Goal: Task Accomplishment & Management: Manage account settings

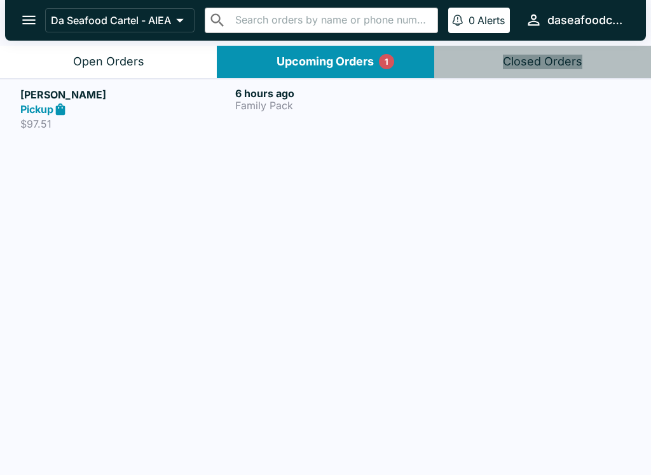
click at [181, 104] on div "Pickup" at bounding box center [125, 109] width 210 height 15
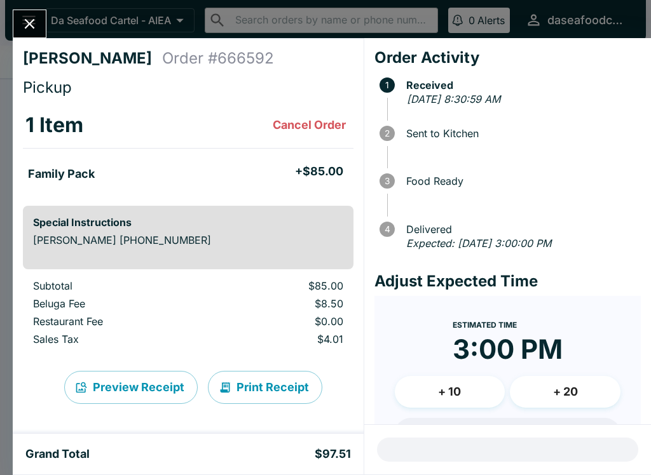
click at [17, 28] on button "Close" at bounding box center [29, 23] width 32 height 27
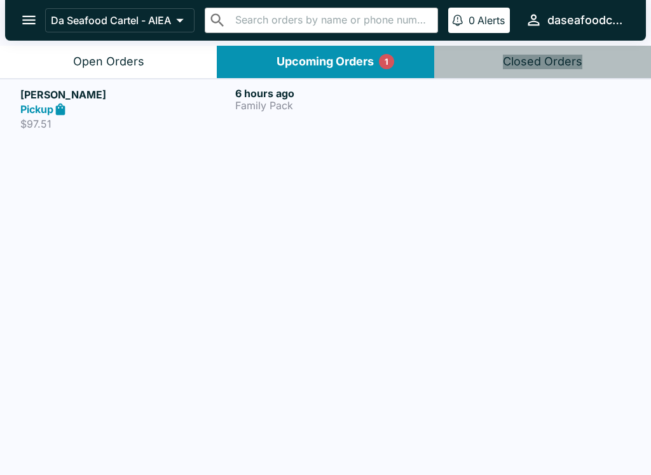
click at [130, 62] on div "Open Orders" at bounding box center [108, 62] width 71 height 15
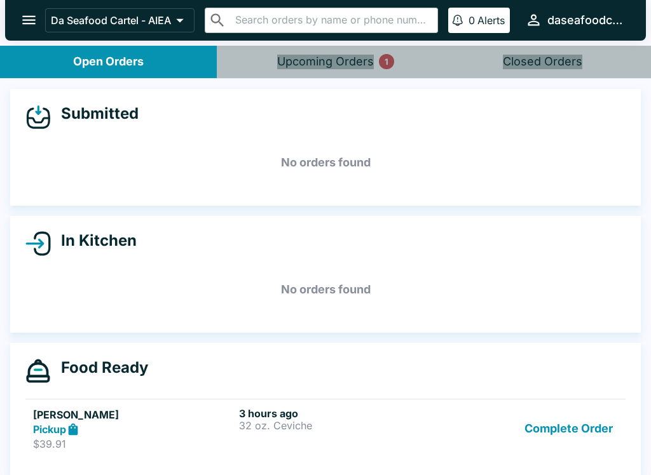
click at [357, 66] on div "Upcoming Orders 1" at bounding box center [325, 62] width 97 height 15
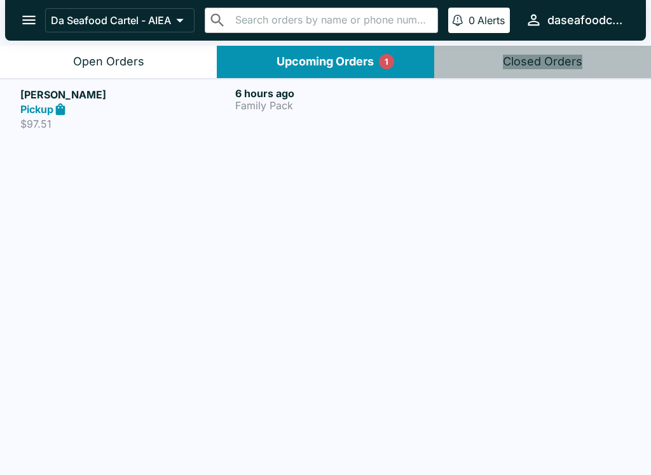
click at [167, 75] on button "Open Orders" at bounding box center [108, 62] width 217 height 32
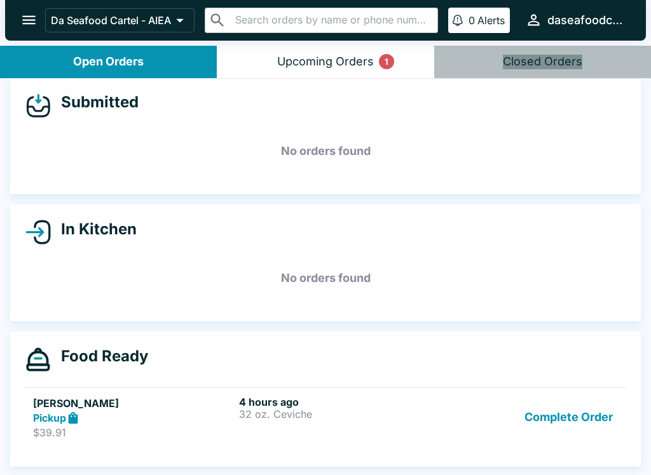
scroll to position [11, 0]
click at [284, 397] on h6 "4 hours ago" at bounding box center [339, 402] width 201 height 13
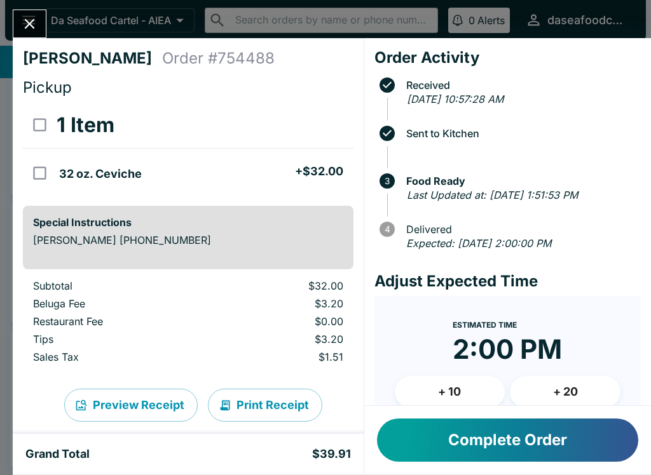
click at [511, 438] on button "Complete Order" at bounding box center [507, 440] width 261 height 43
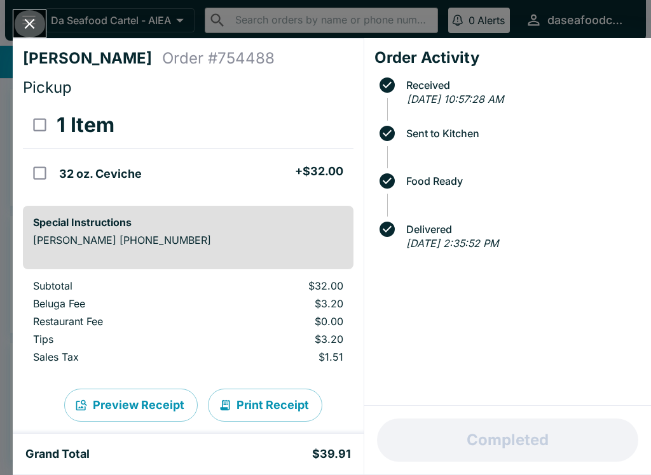
click at [36, 20] on icon "Close" at bounding box center [29, 23] width 17 height 17
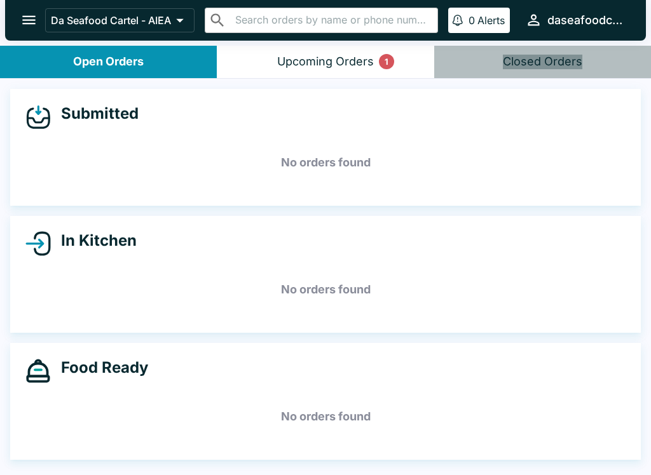
click at [302, 62] on div "Upcoming Orders 1" at bounding box center [325, 62] width 97 height 15
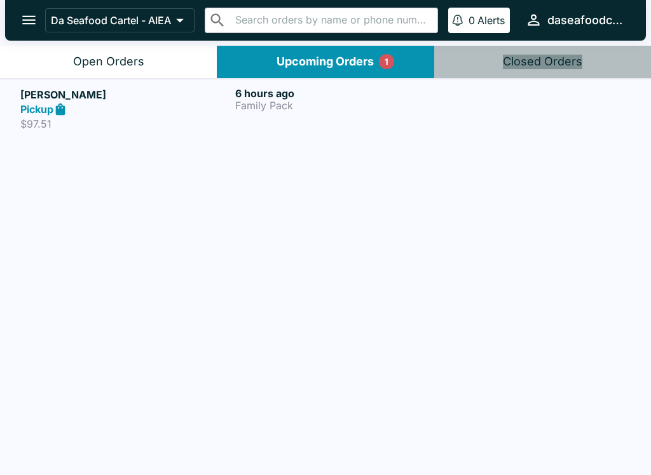
click at [116, 116] on div "[PERSON_NAME] Pickup $97.51" at bounding box center [125, 109] width 210 height 44
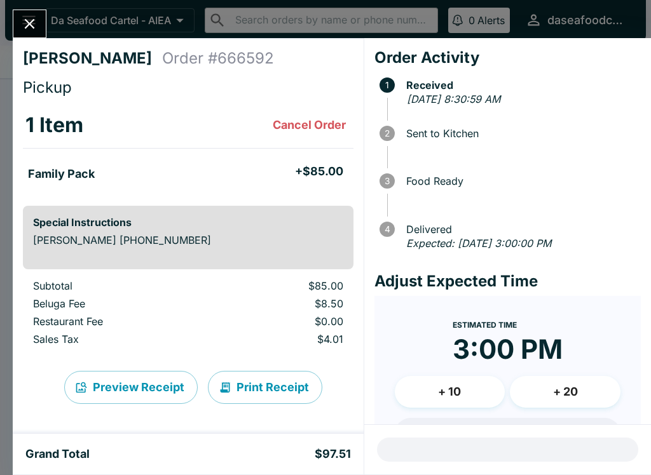
click at [29, 35] on button "Close" at bounding box center [29, 23] width 32 height 27
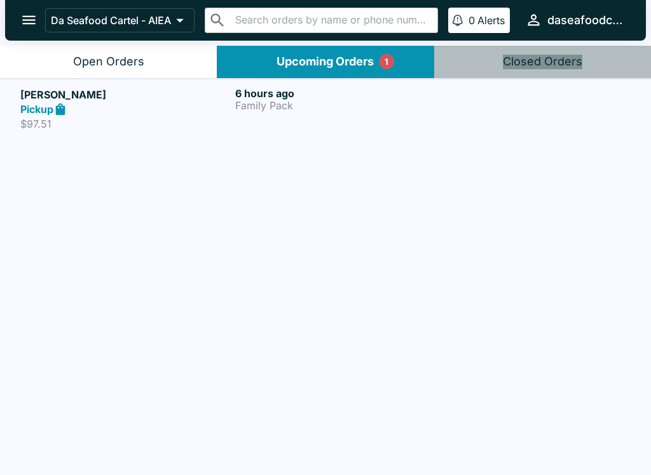
click at [133, 43] on header "Da Seafood Cartel - AIEA ​ ​ 0 Alerts daseafoodcartel" at bounding box center [325, 23] width 651 height 46
click at [269, 96] on h6 "6 hours ago" at bounding box center [340, 93] width 210 height 13
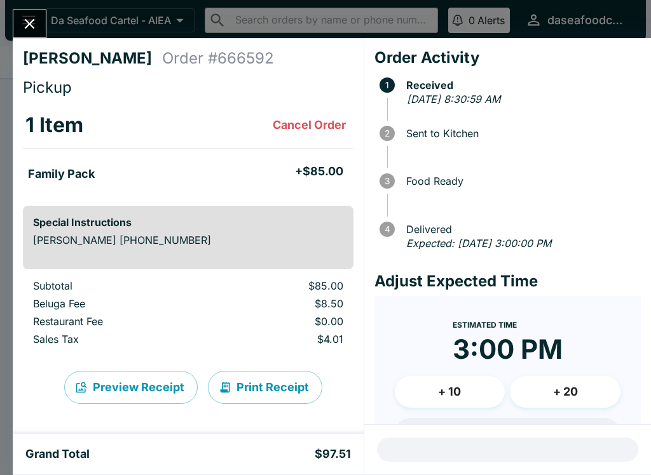
click at [29, 15] on button "Close" at bounding box center [29, 23] width 32 height 27
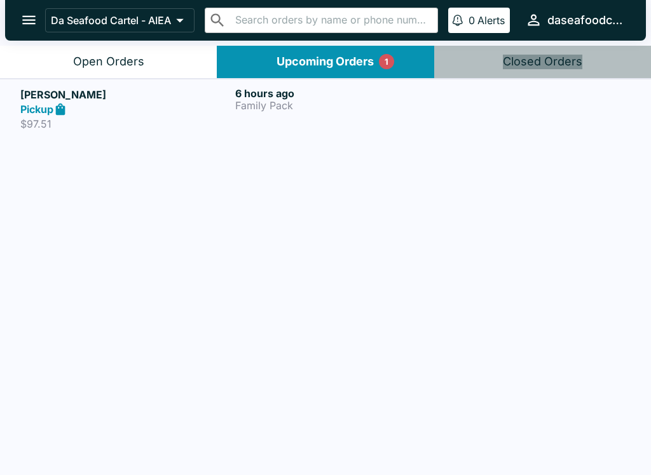
click at [142, 57] on div "Open Orders" at bounding box center [108, 62] width 71 height 15
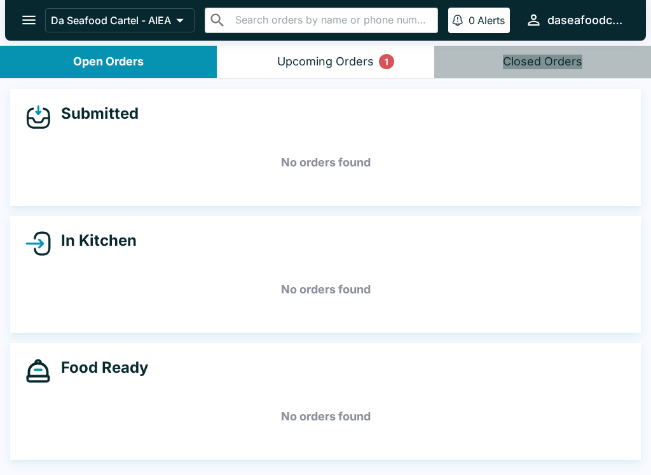
click at [16, 26] on button "open drawer" at bounding box center [29, 20] width 32 height 32
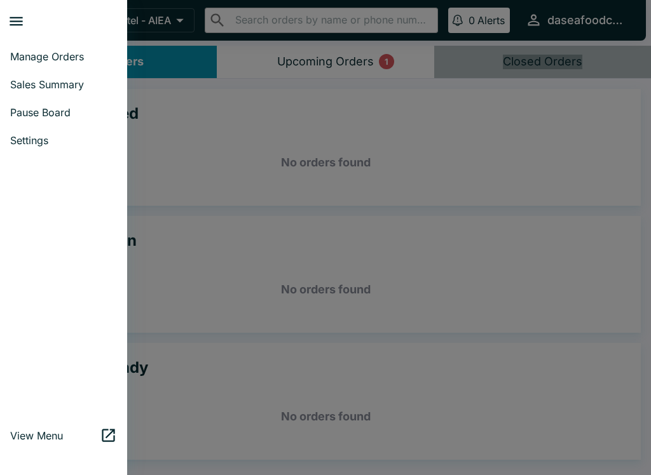
click at [76, 83] on span "Sales Summary" at bounding box center [63, 84] width 107 height 13
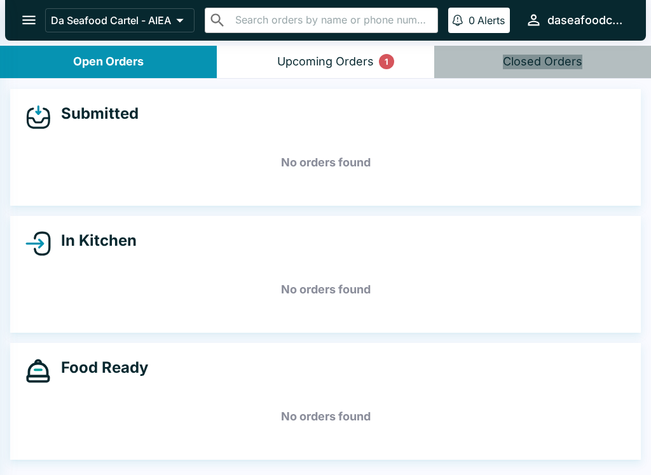
select select "03:00"
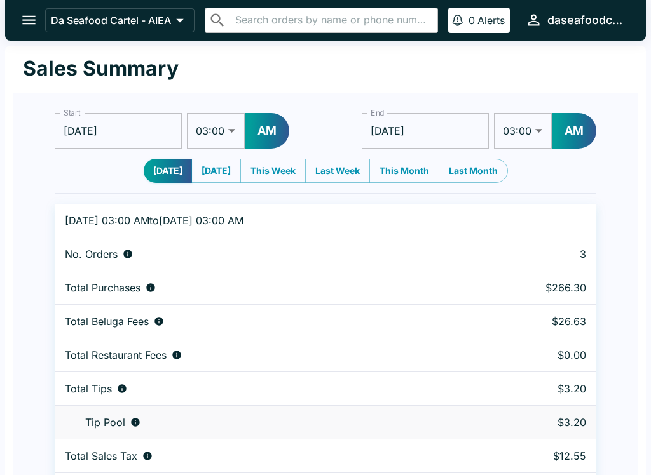
click at [18, 15] on button "open drawer" at bounding box center [29, 20] width 32 height 32
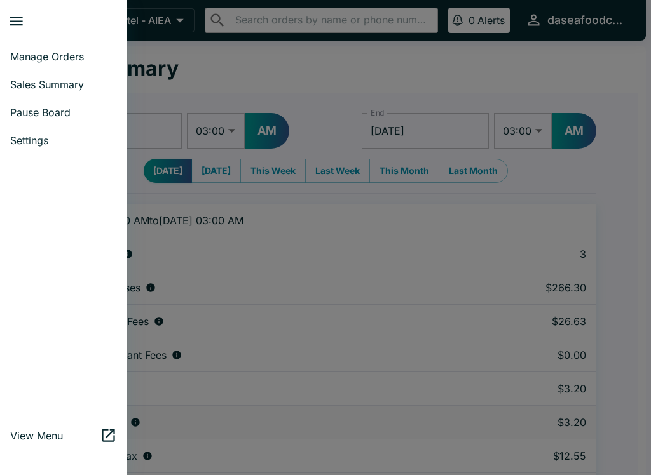
click at [60, 54] on span "Manage Orders" at bounding box center [63, 56] width 107 height 13
